Goal: Task Accomplishment & Management: Complete application form

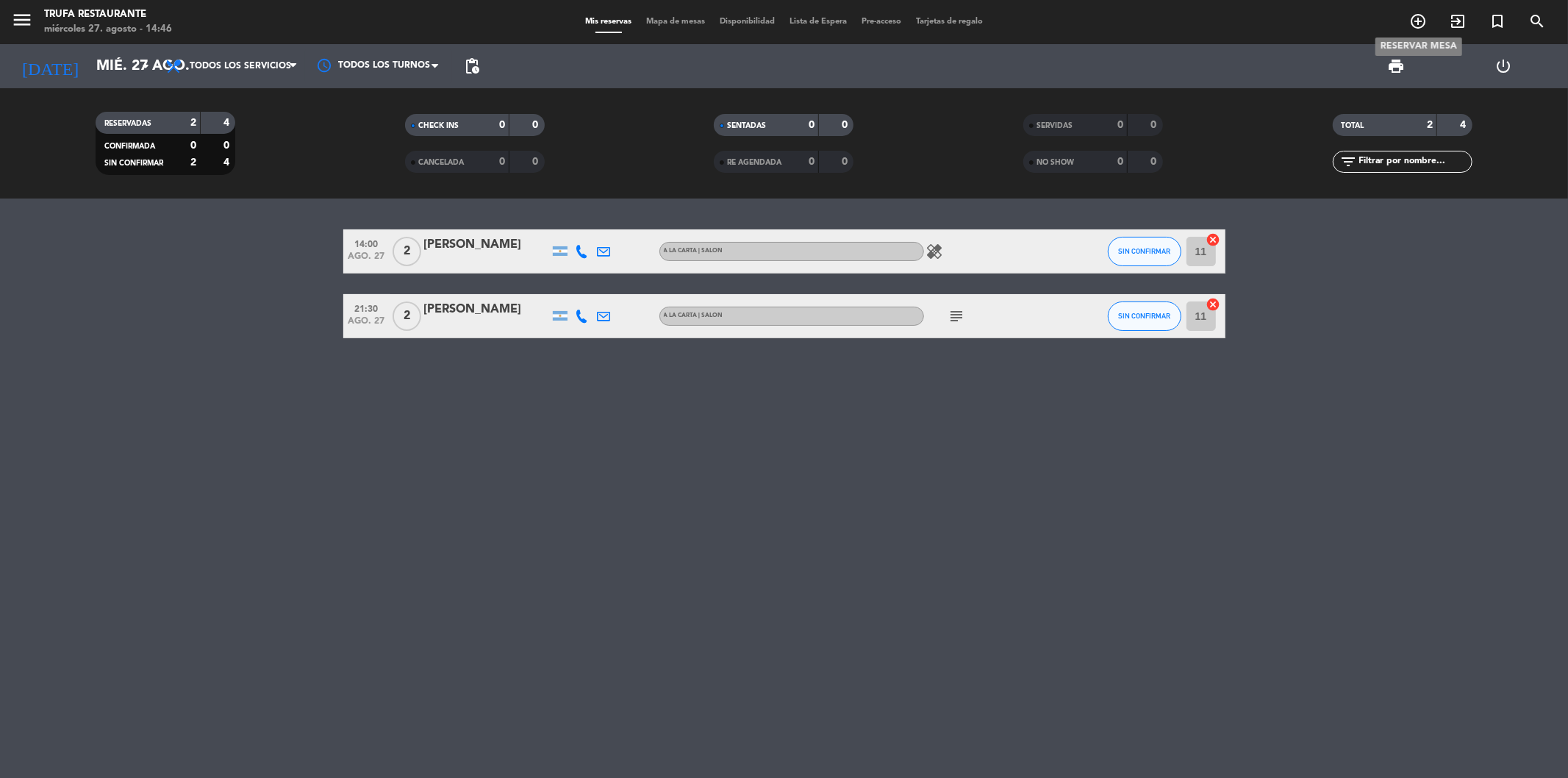
click at [1417, 23] on icon "add_circle_outline" at bounding box center [1418, 21] width 18 height 18
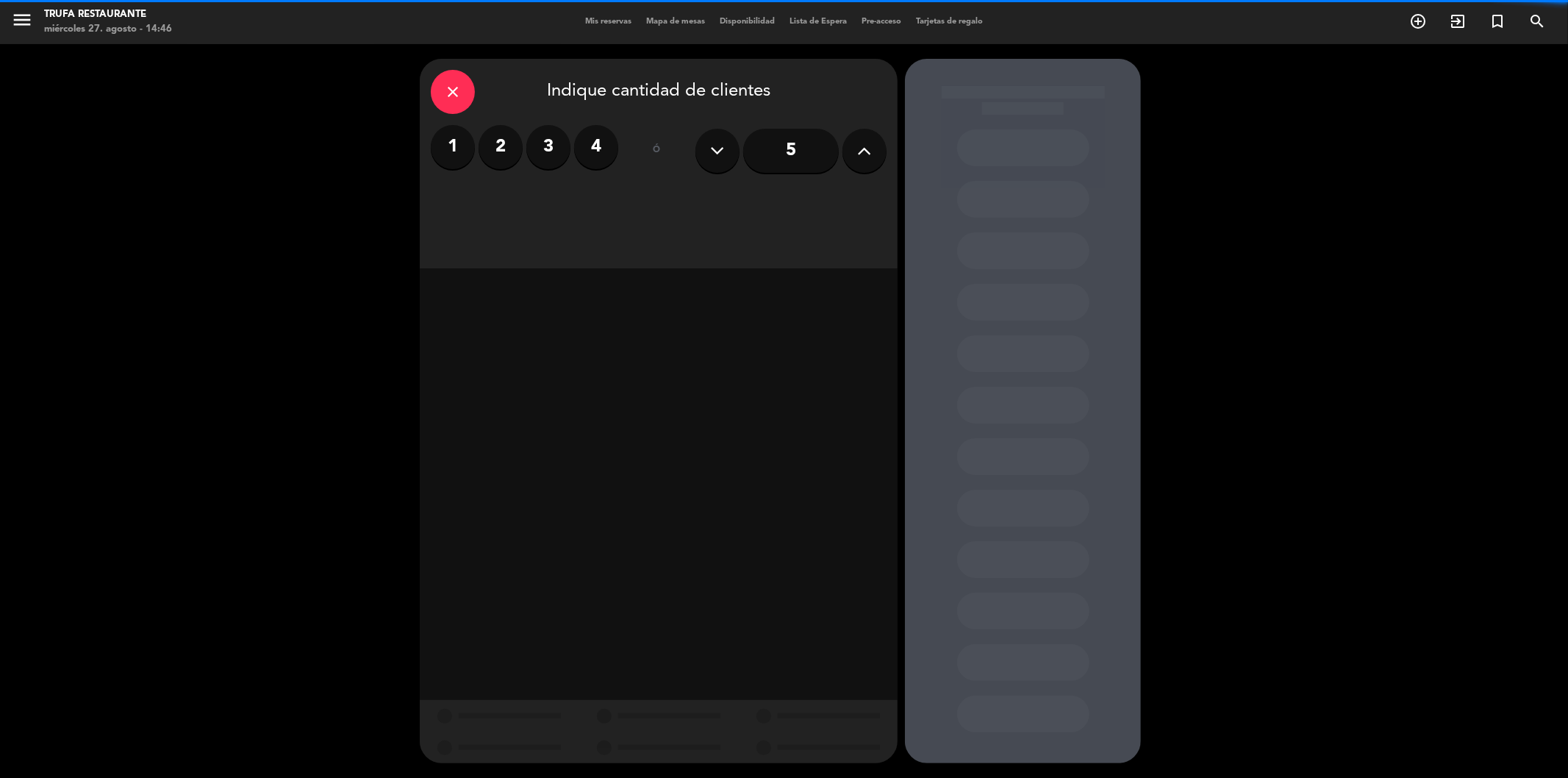
click at [492, 148] on label "2" at bounding box center [501, 147] width 44 height 44
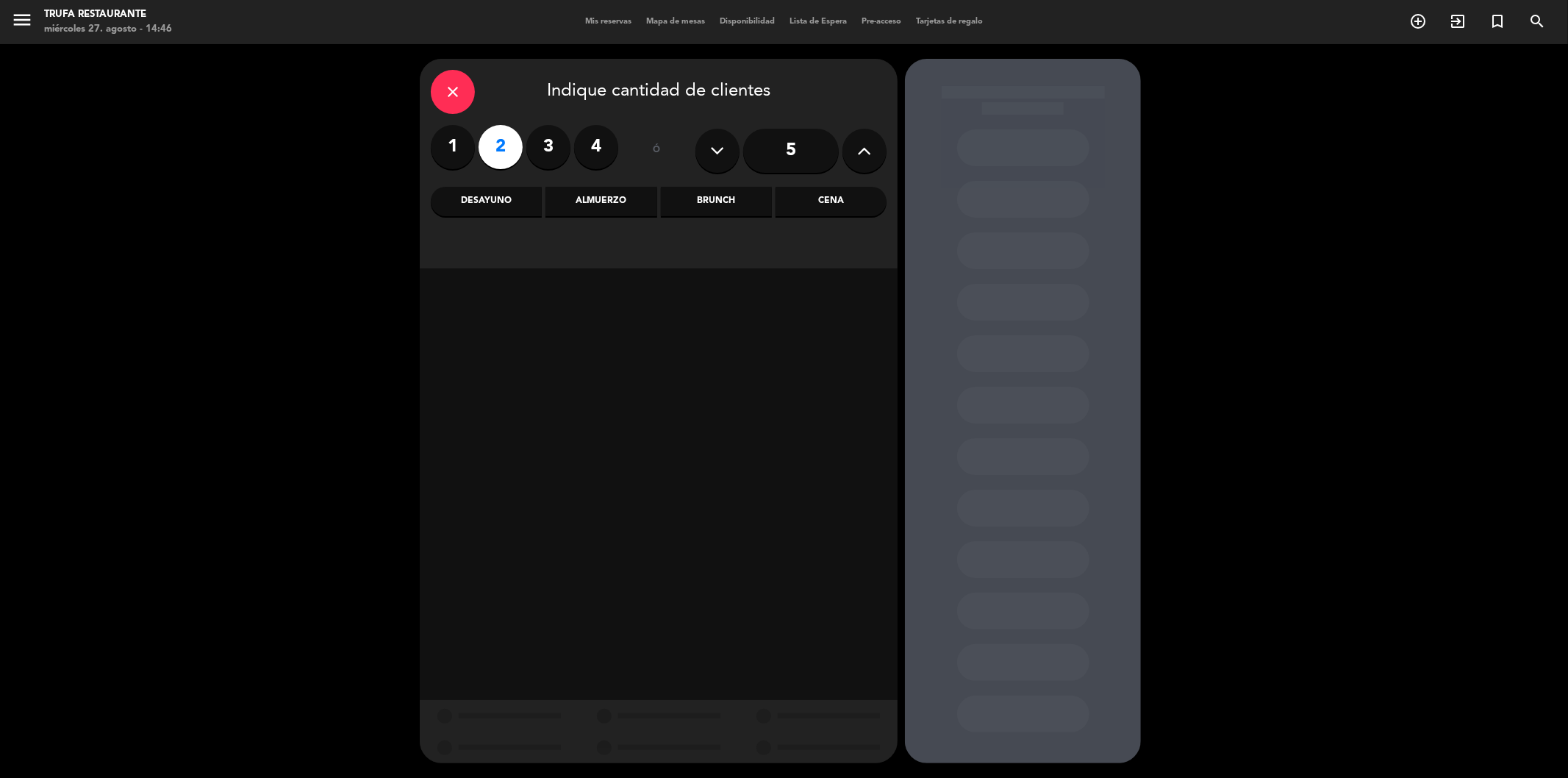
click at [854, 207] on div "Cena" at bounding box center [830, 201] width 111 height 29
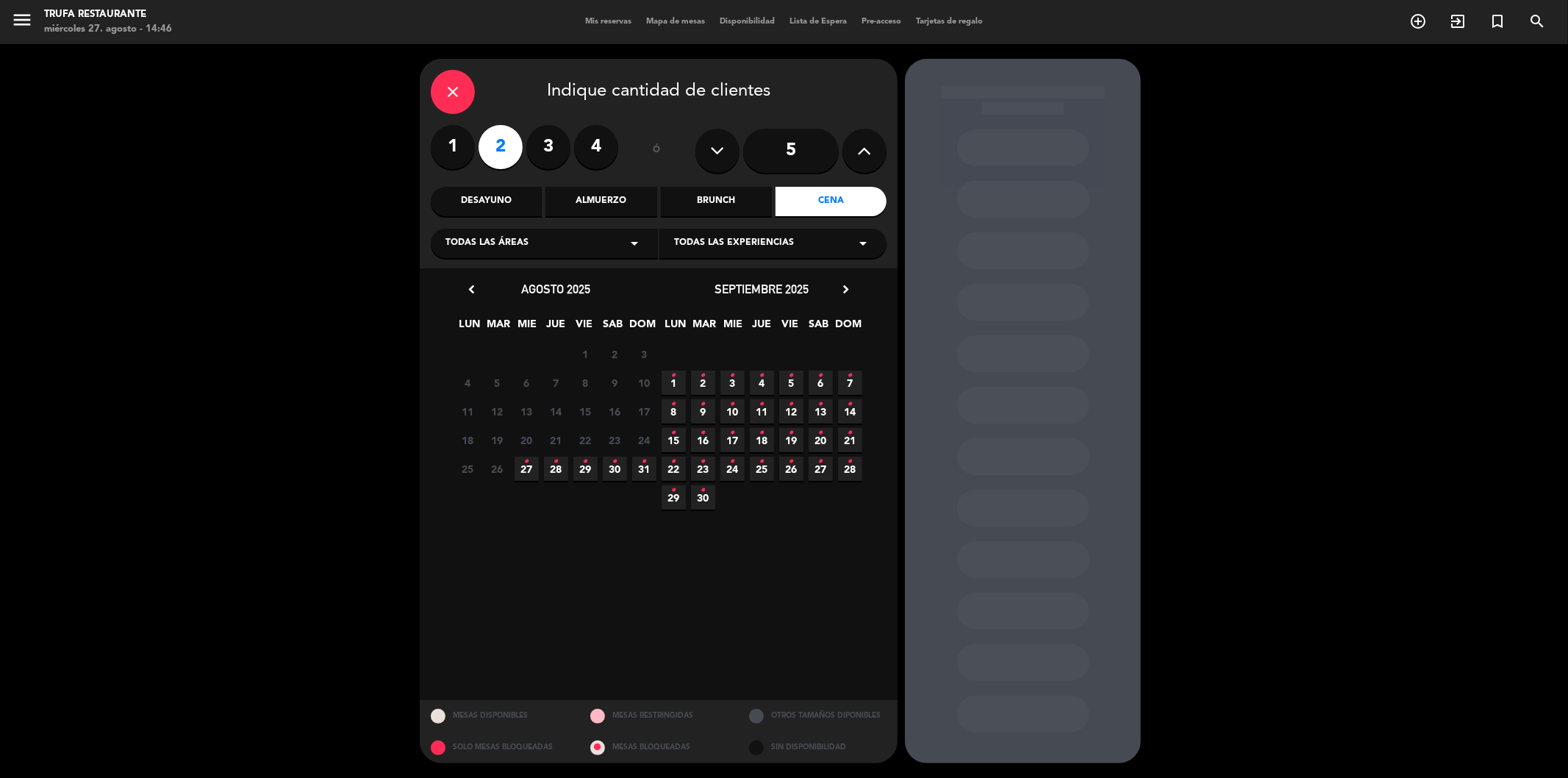
click at [533, 467] on span "27 •" at bounding box center [527, 468] width 24 height 24
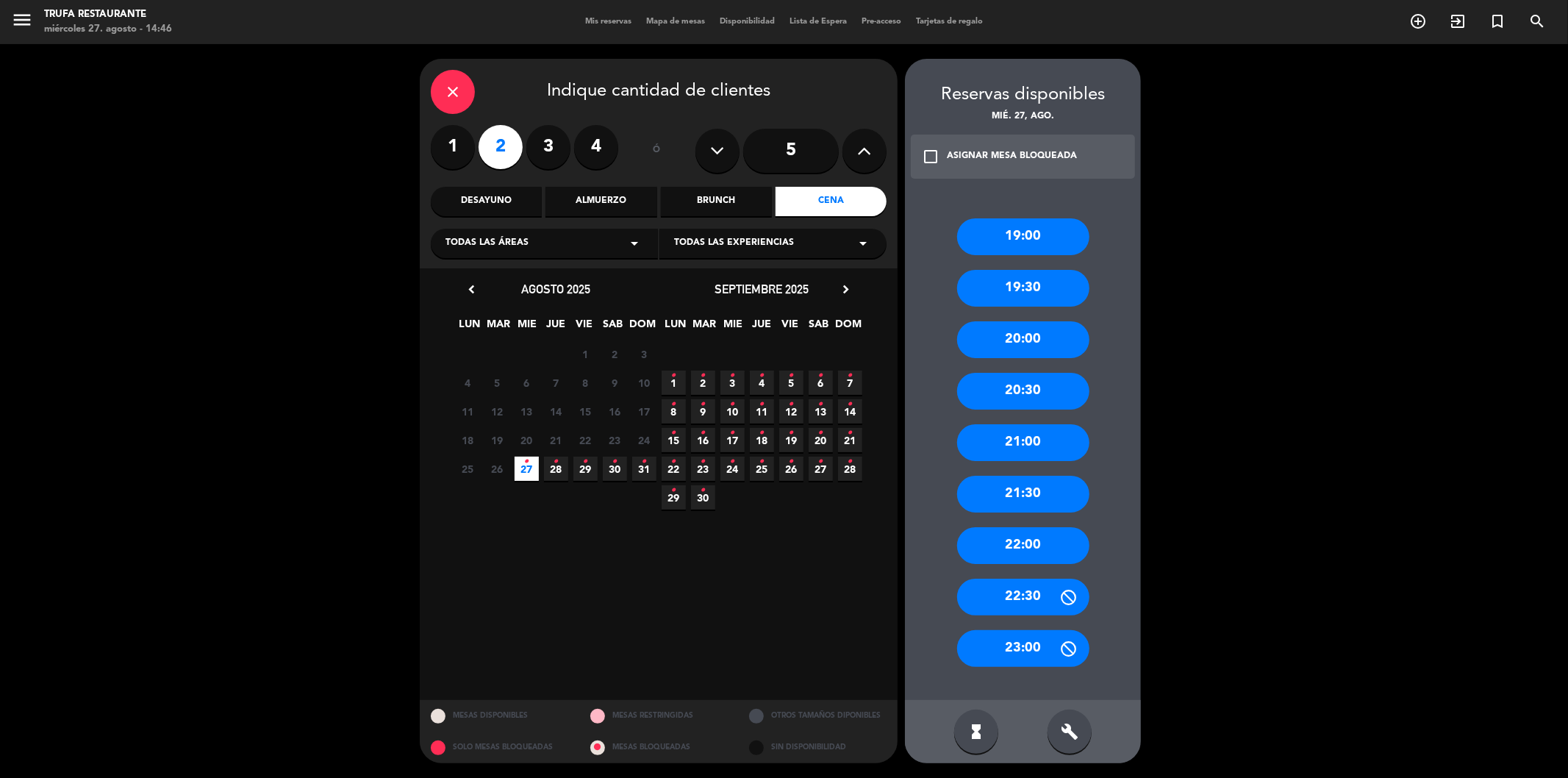
click at [1041, 377] on div "20:30" at bounding box center [1023, 392] width 133 height 37
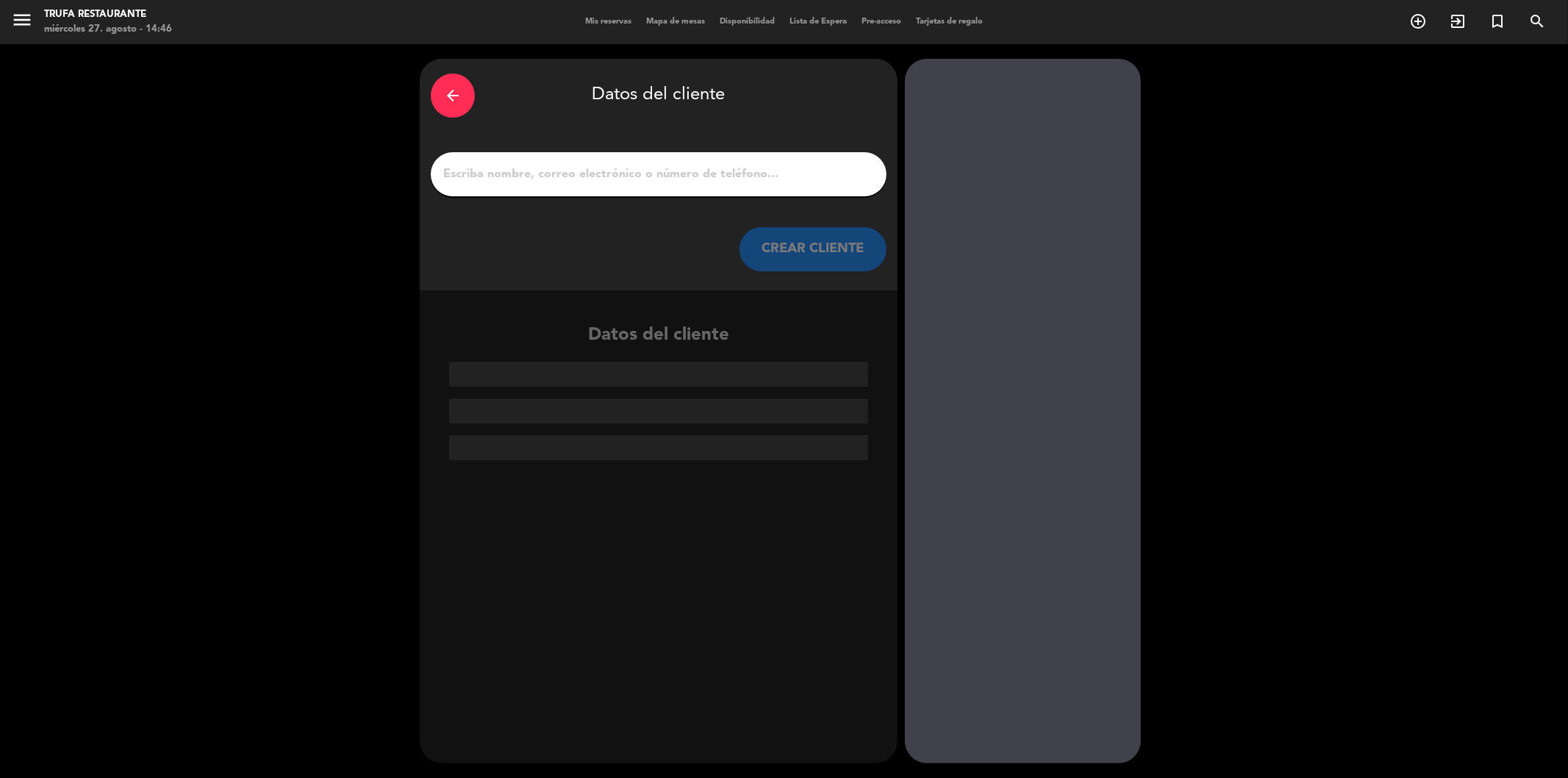
click at [614, 172] on input "1" at bounding box center [658, 174] width 434 height 21
type input "a"
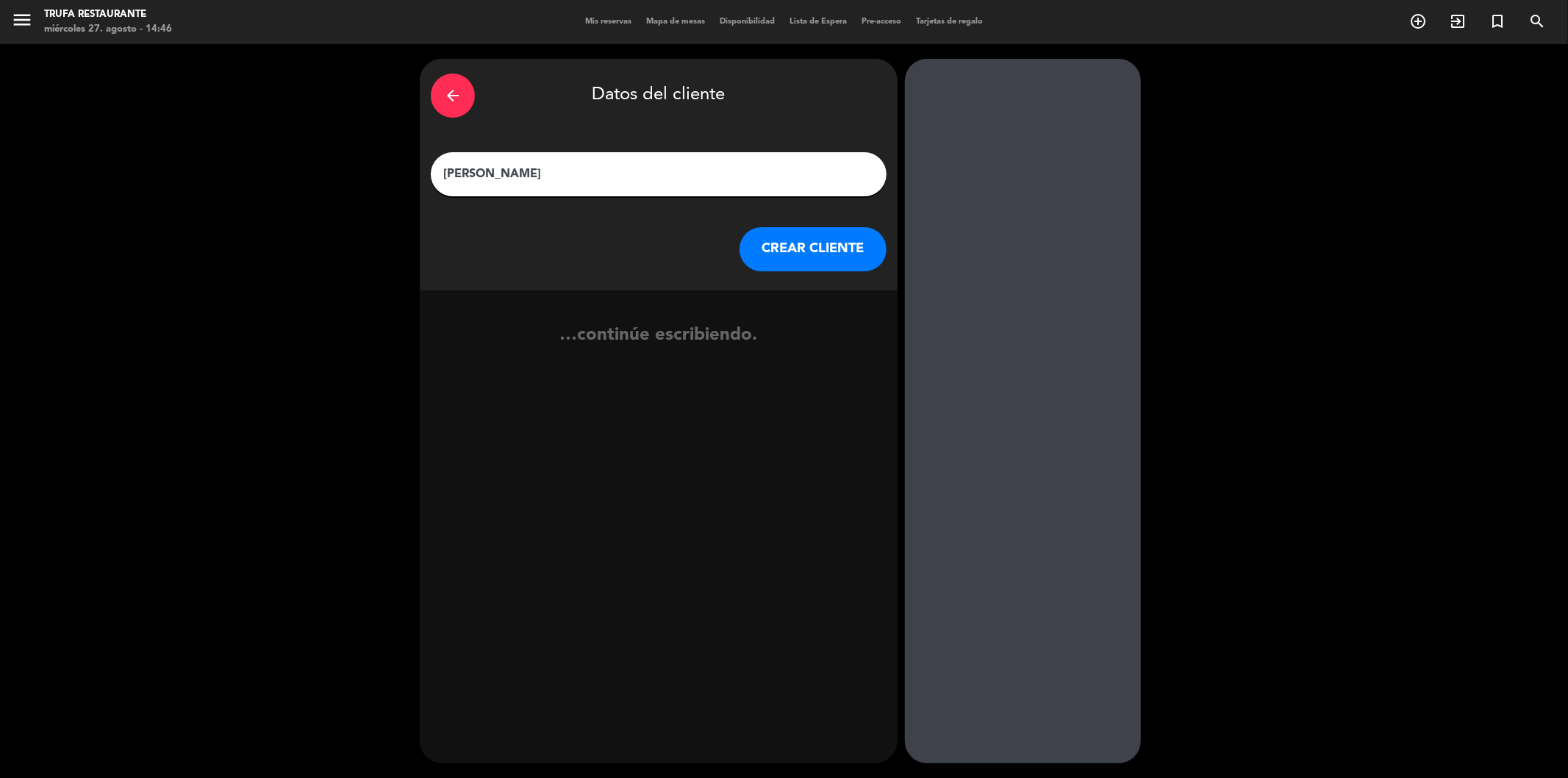
type input "[PERSON_NAME]"
click at [858, 349] on icon "exit_to_app" at bounding box center [856, 358] width 22 height 19
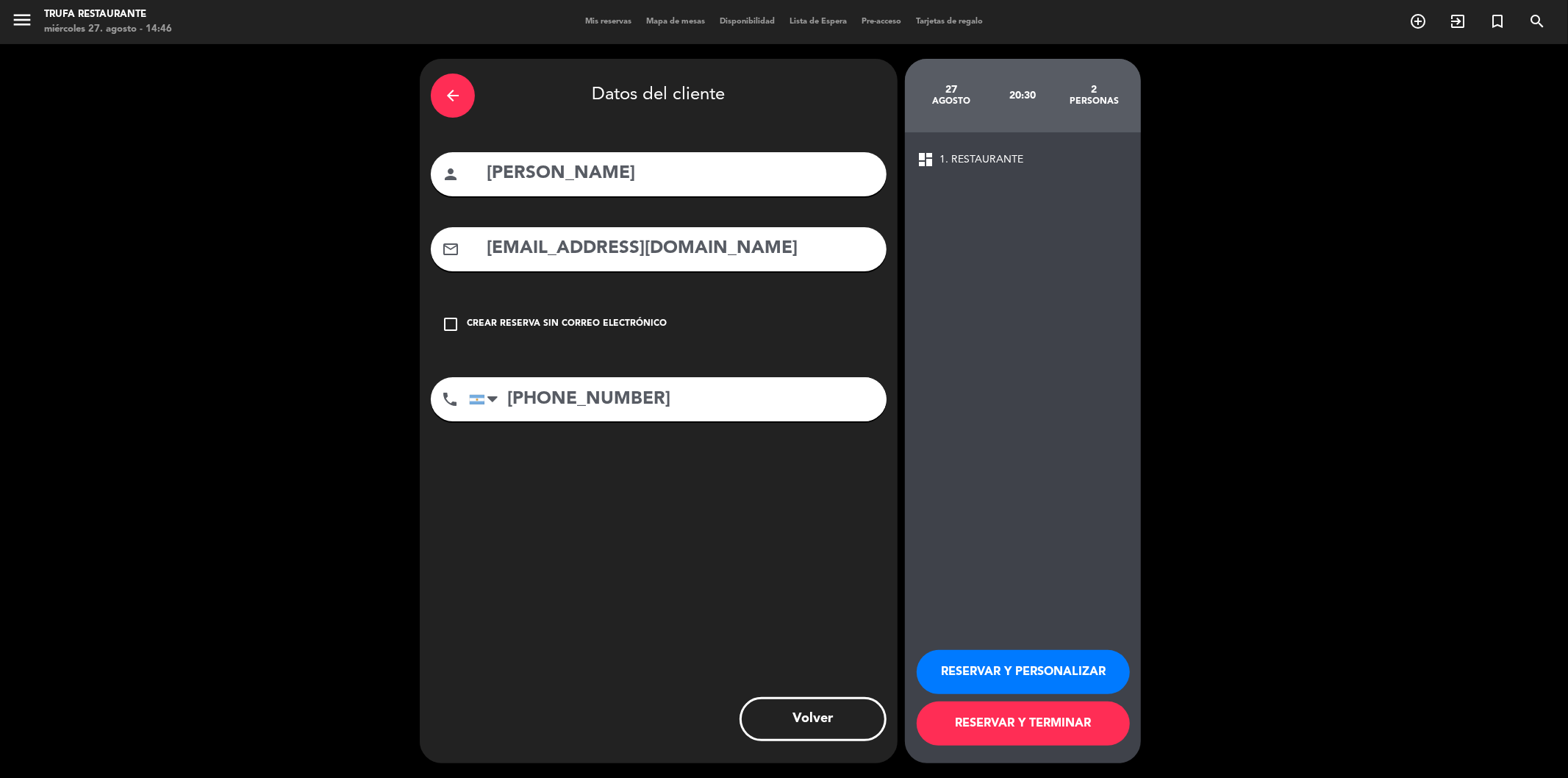
click at [1018, 722] on button "RESERVAR Y TERMINAR" at bounding box center [1023, 723] width 213 height 44
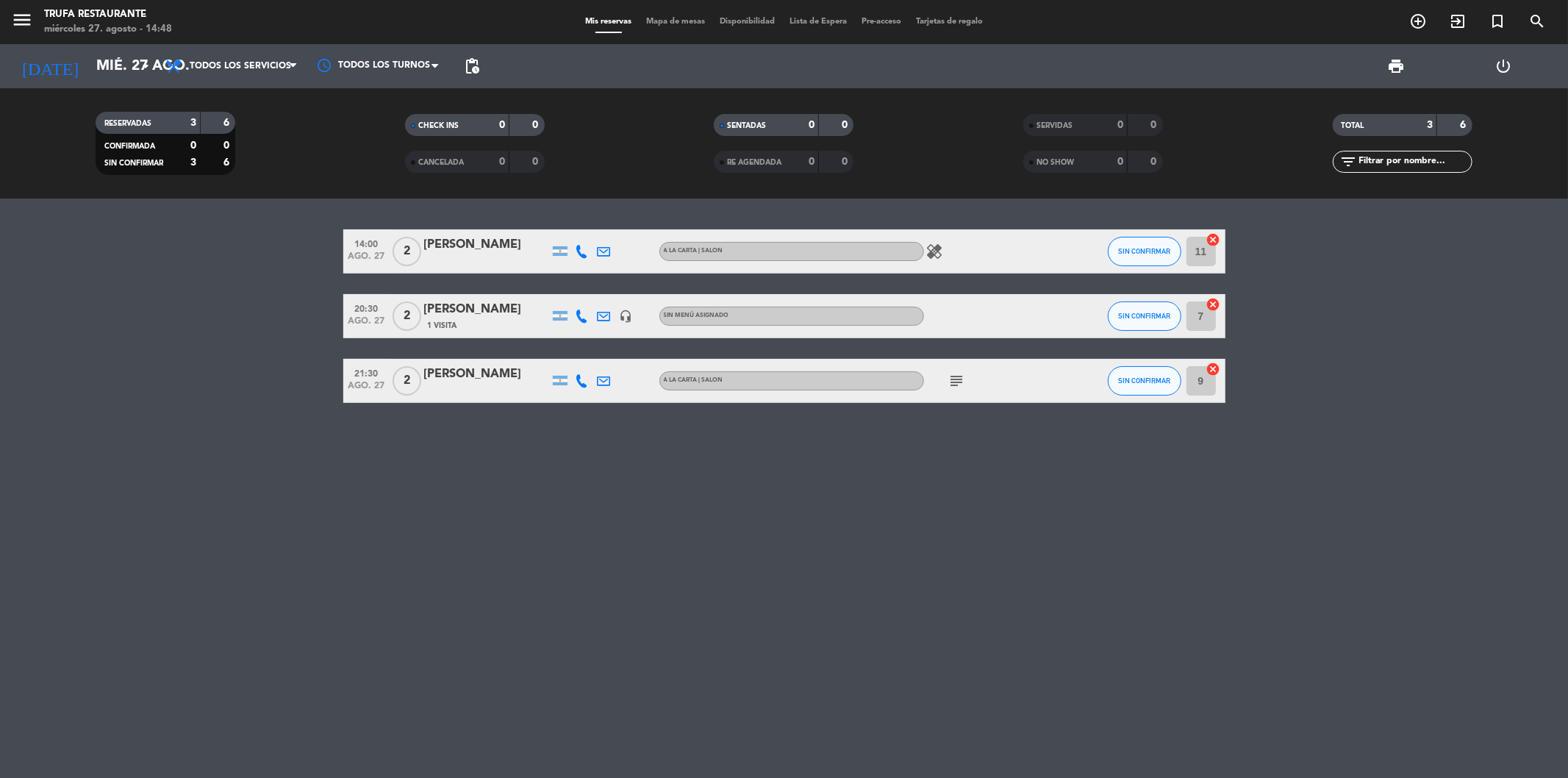
click at [923, 200] on div "14:00 ago. 27 2 [PERSON_NAME] A [PERSON_NAME] | SALON healing SIN CONFIRMAR 11 …" at bounding box center [784, 488] width 1568 height 579
click at [467, 322] on div "1 Visita" at bounding box center [487, 325] width 125 height 13
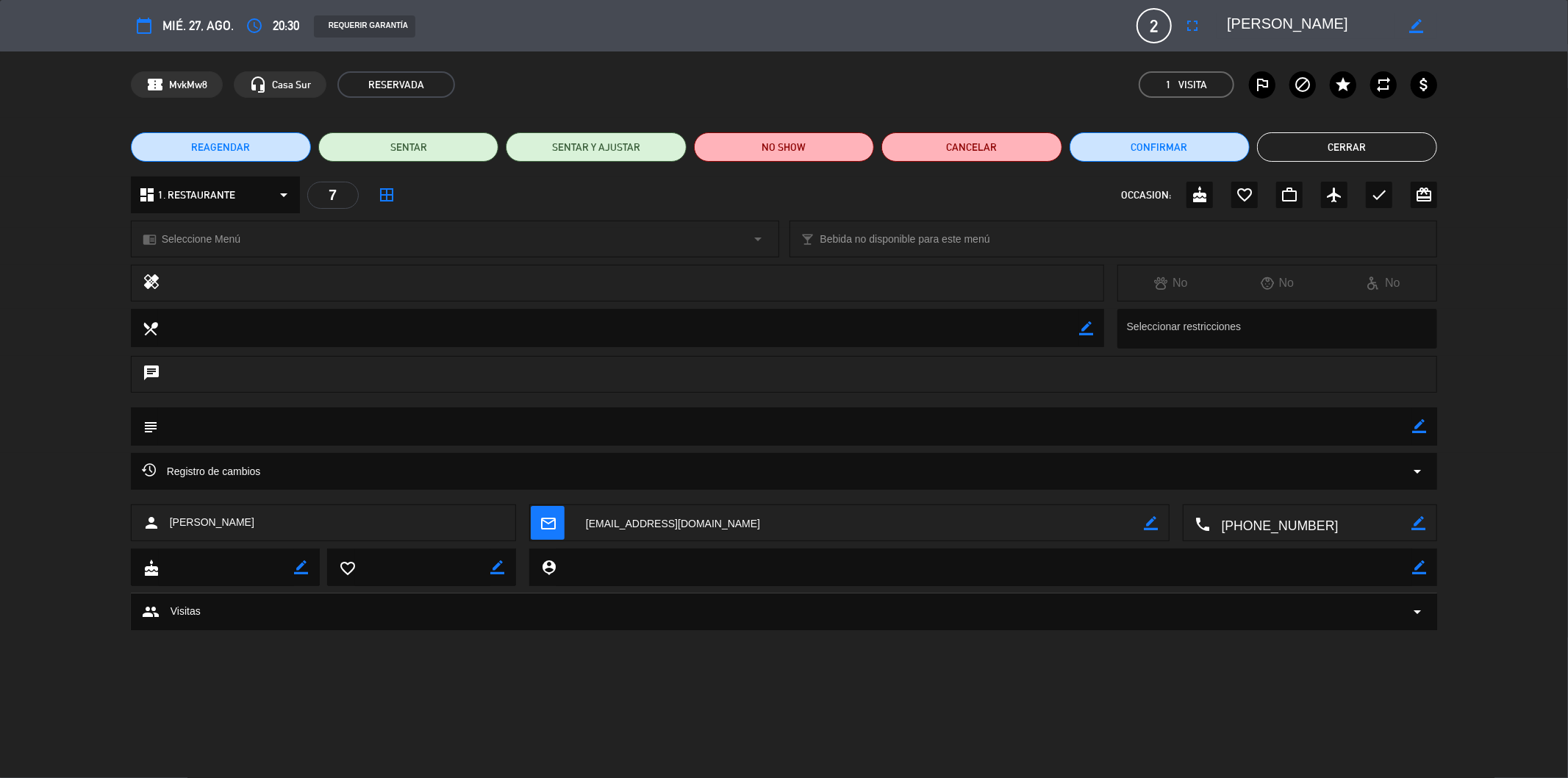
click at [1401, 156] on button "Cerrar" at bounding box center [1348, 147] width 180 height 29
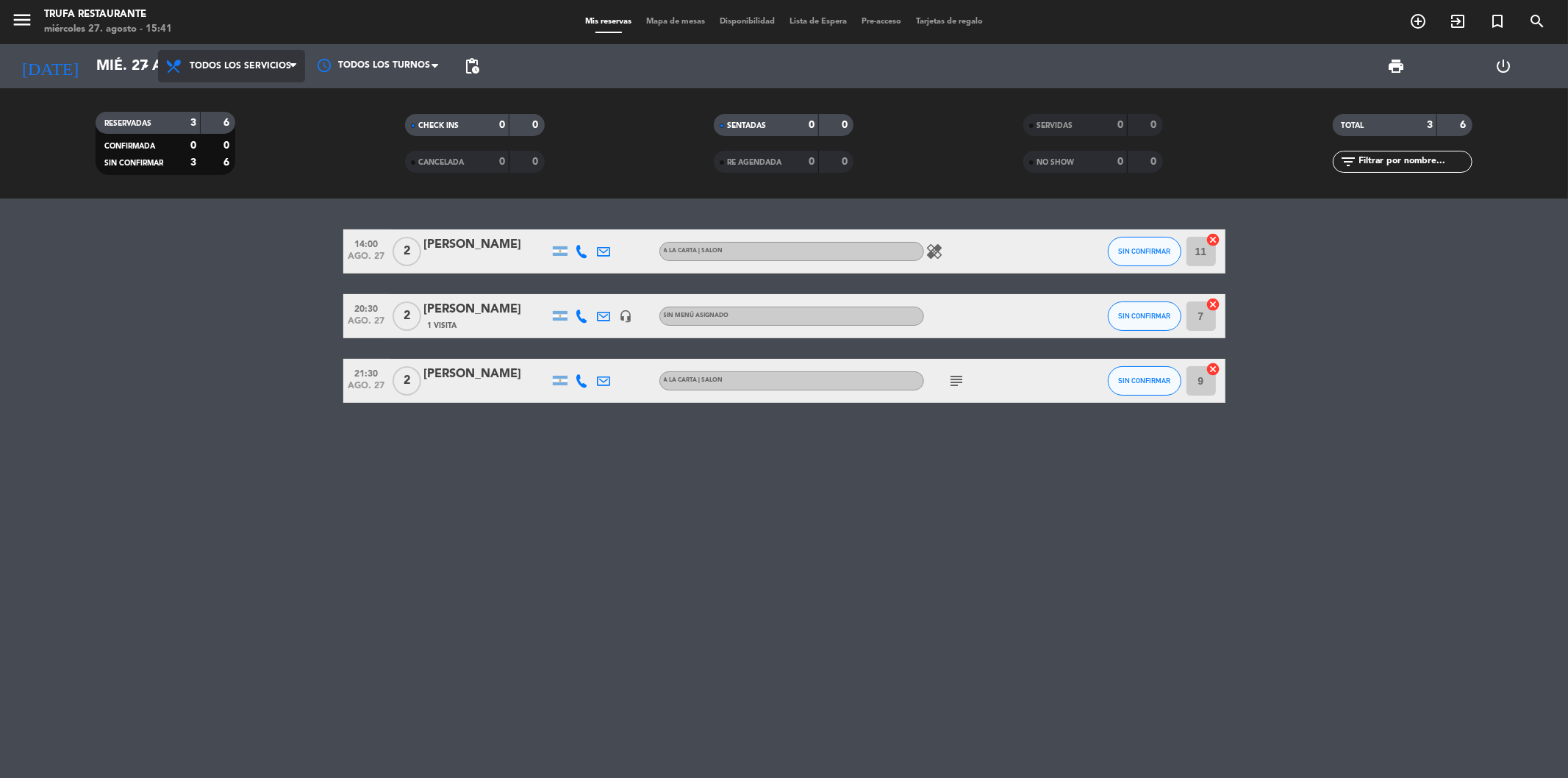
click at [229, 68] on span "Todos los servicios" at bounding box center [240, 66] width 102 height 10
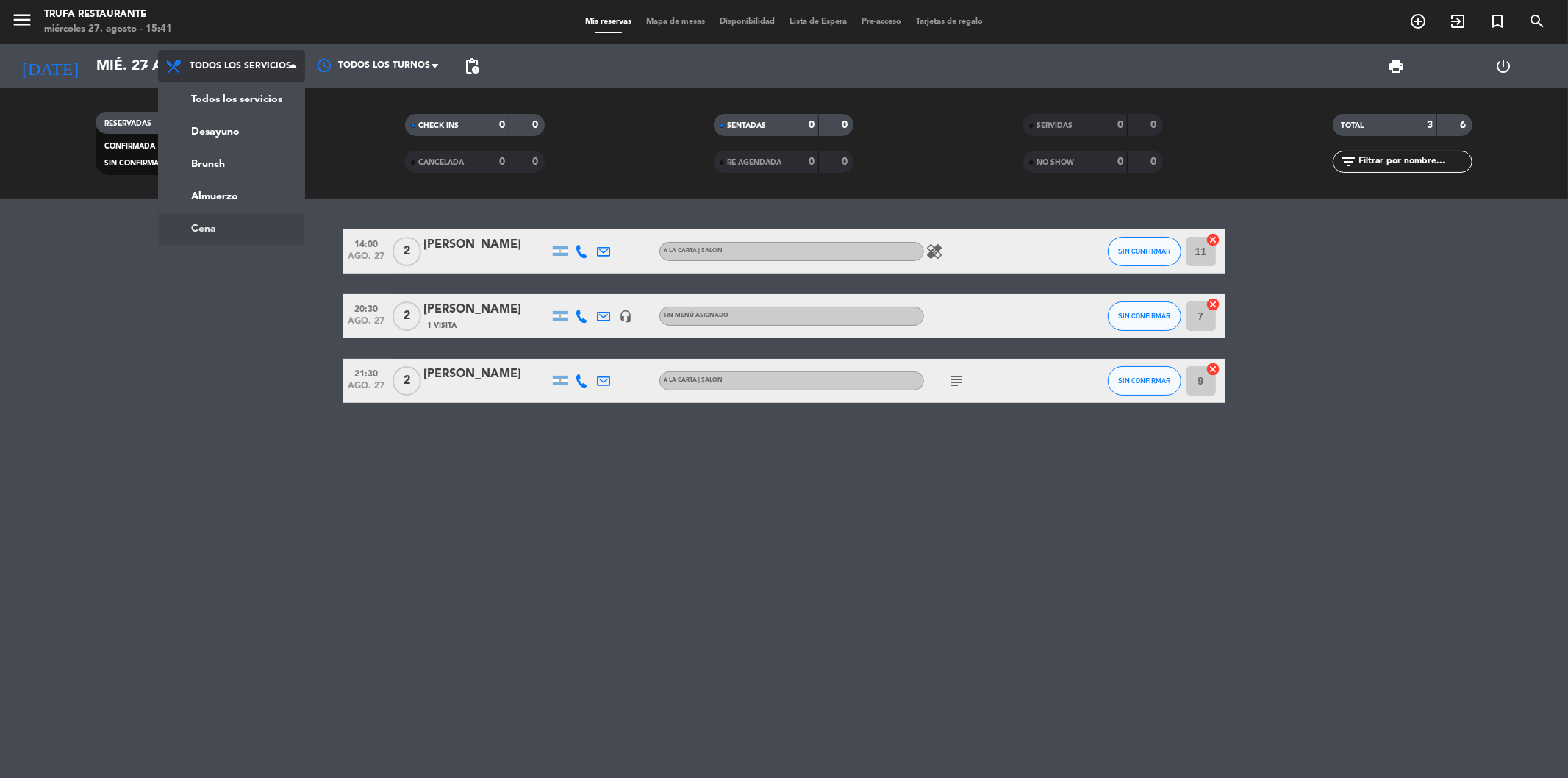
click at [249, 217] on ng-component "menu Trufa Restaurante miércoles 27. agosto - 15:41 Mis reservas Mapa de mesas …" at bounding box center [784, 389] width 1568 height 778
